Goal: Task Accomplishment & Management: Complete application form

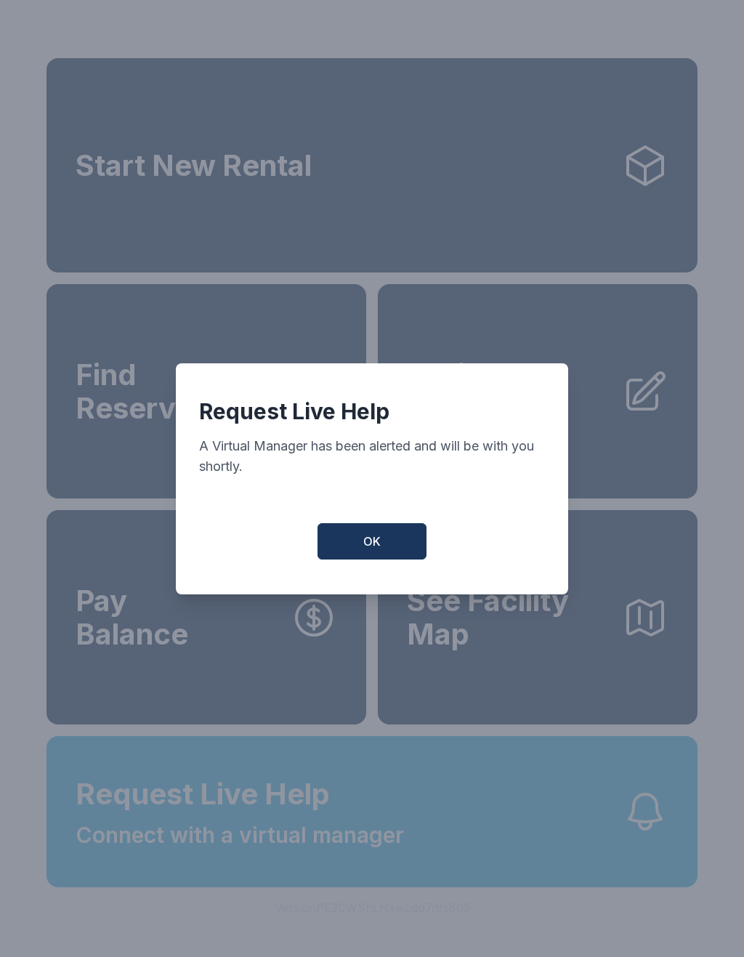
click at [377, 550] on span "OK" at bounding box center [371, 541] width 17 height 17
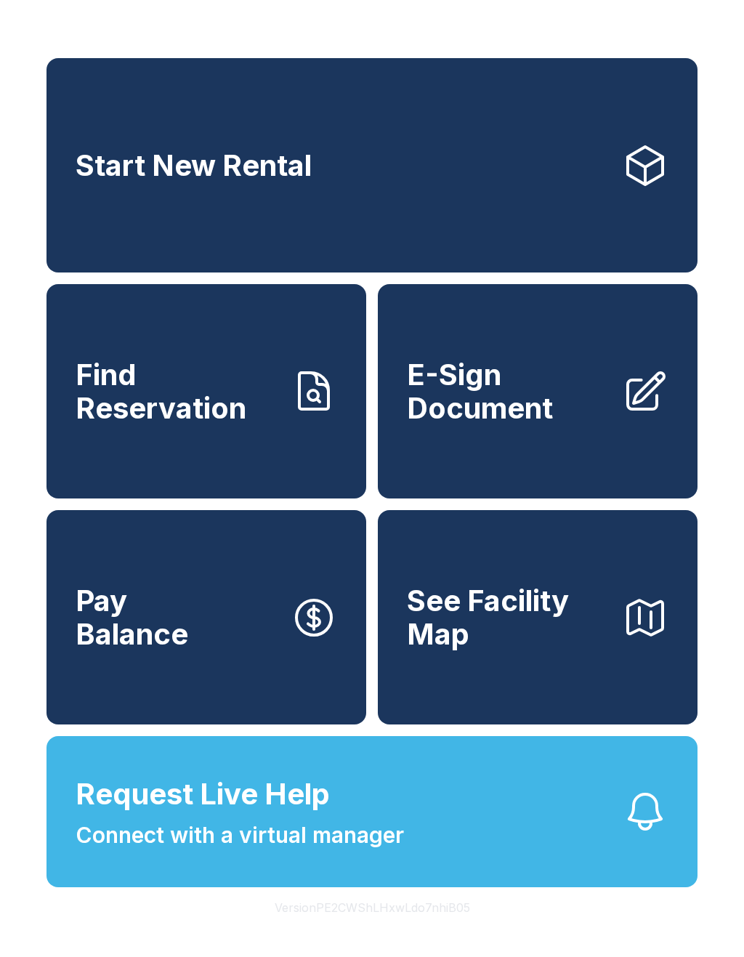
click at [492, 422] on span "E-Sign Document" at bounding box center [508, 391] width 203 height 66
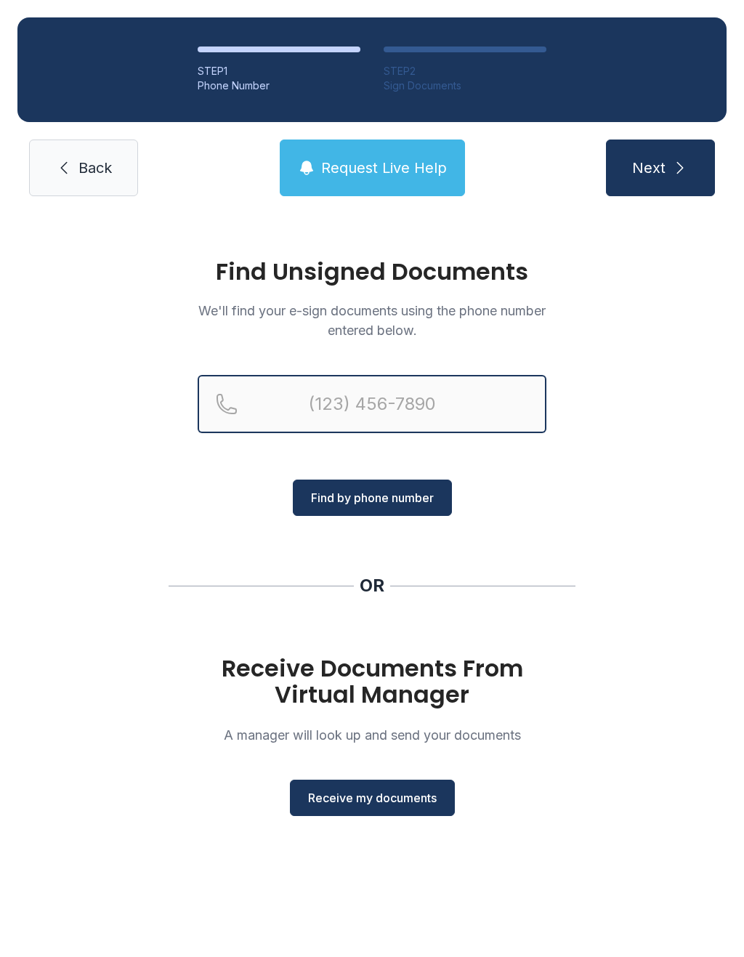
click at [276, 400] on input "Reservation phone number" at bounding box center [372, 404] width 349 height 58
type input "[PHONE_NUMBER]"
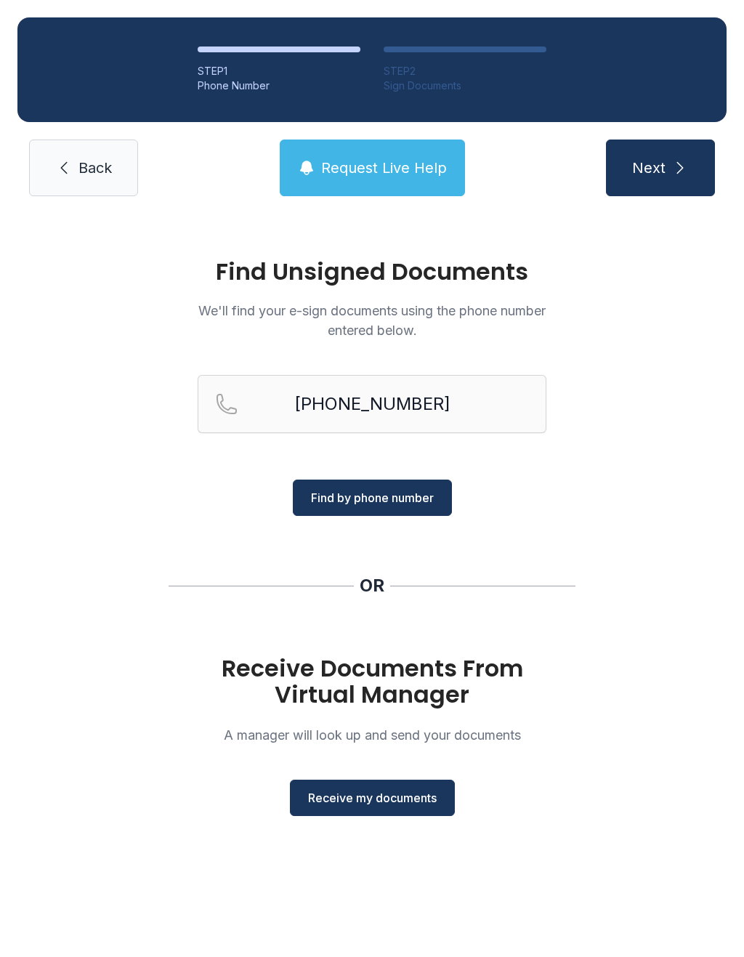
click at [667, 168] on button "Next" at bounding box center [660, 167] width 109 height 57
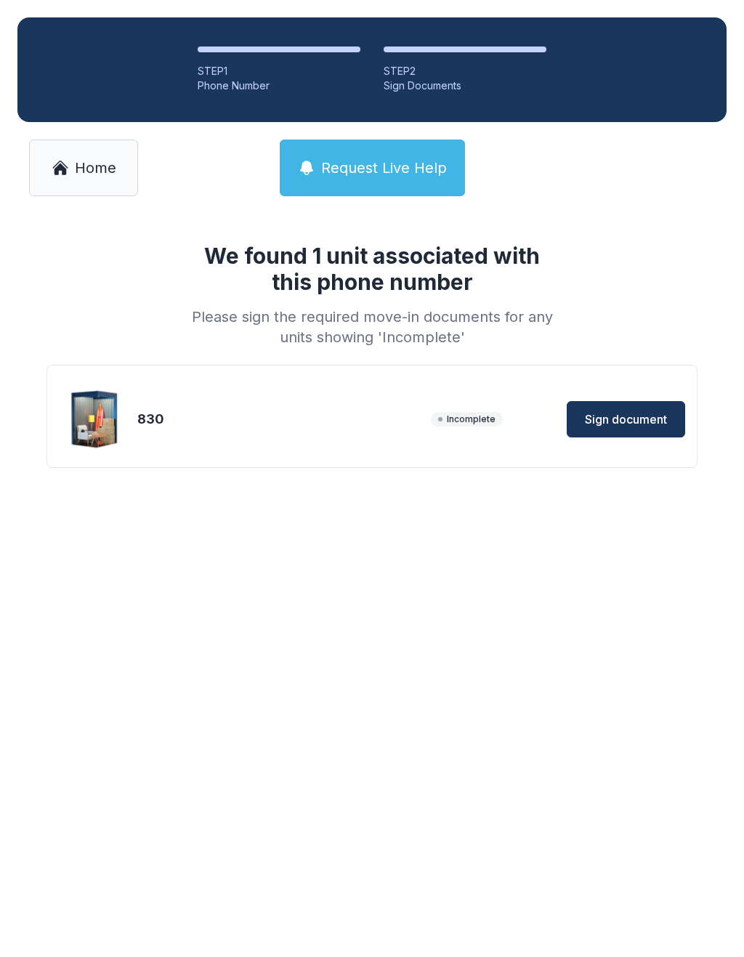
click at [656, 426] on span "Sign document" at bounding box center [626, 418] width 82 height 17
click at [84, 162] on span "Home" at bounding box center [95, 168] width 41 height 20
